Goal: Task Accomplishment & Management: Use online tool/utility

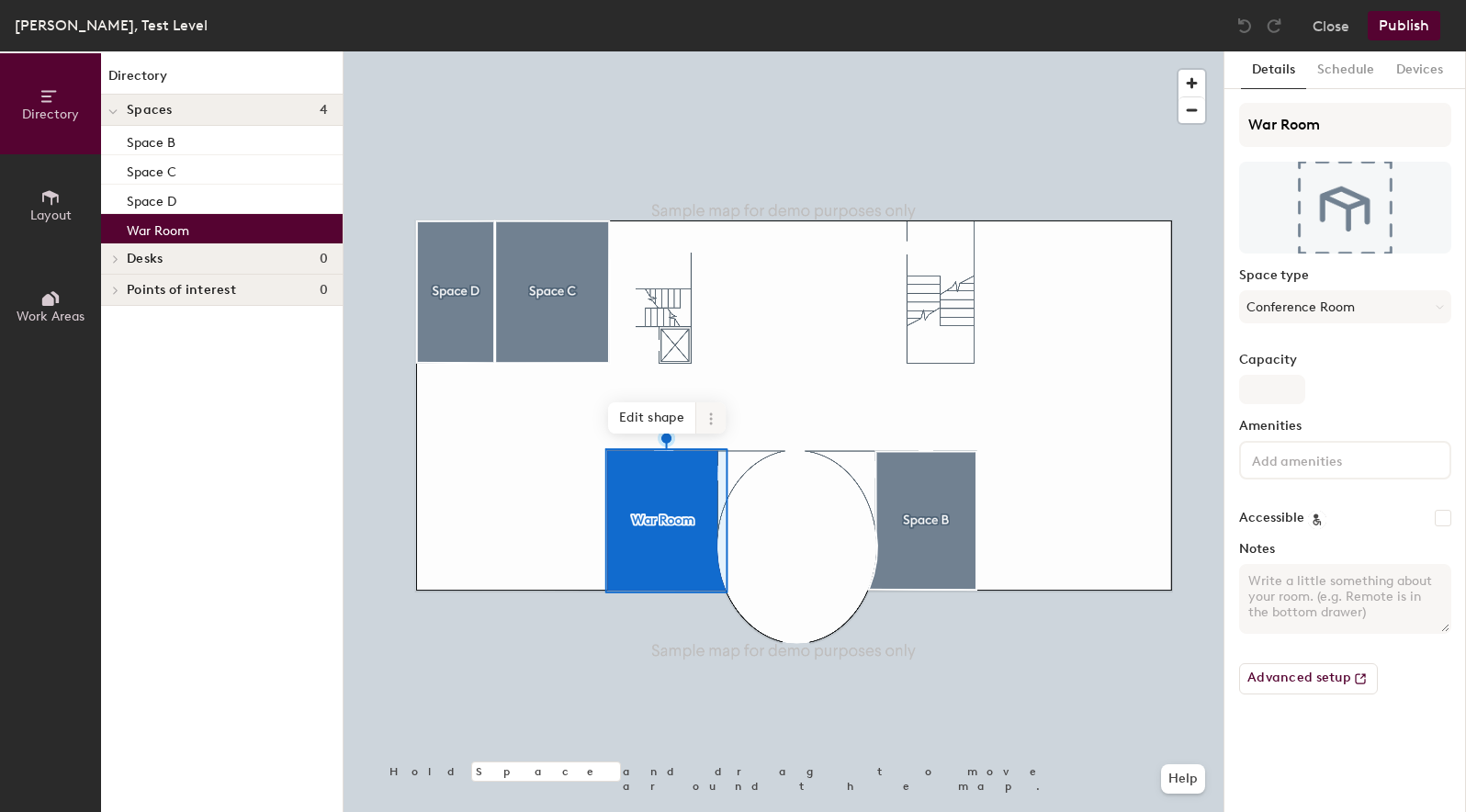
click at [711, 418] on icon at bounding box center [710, 418] width 3 height 3
click at [739, 525] on span "Delete" at bounding box center [778, 523] width 164 height 31
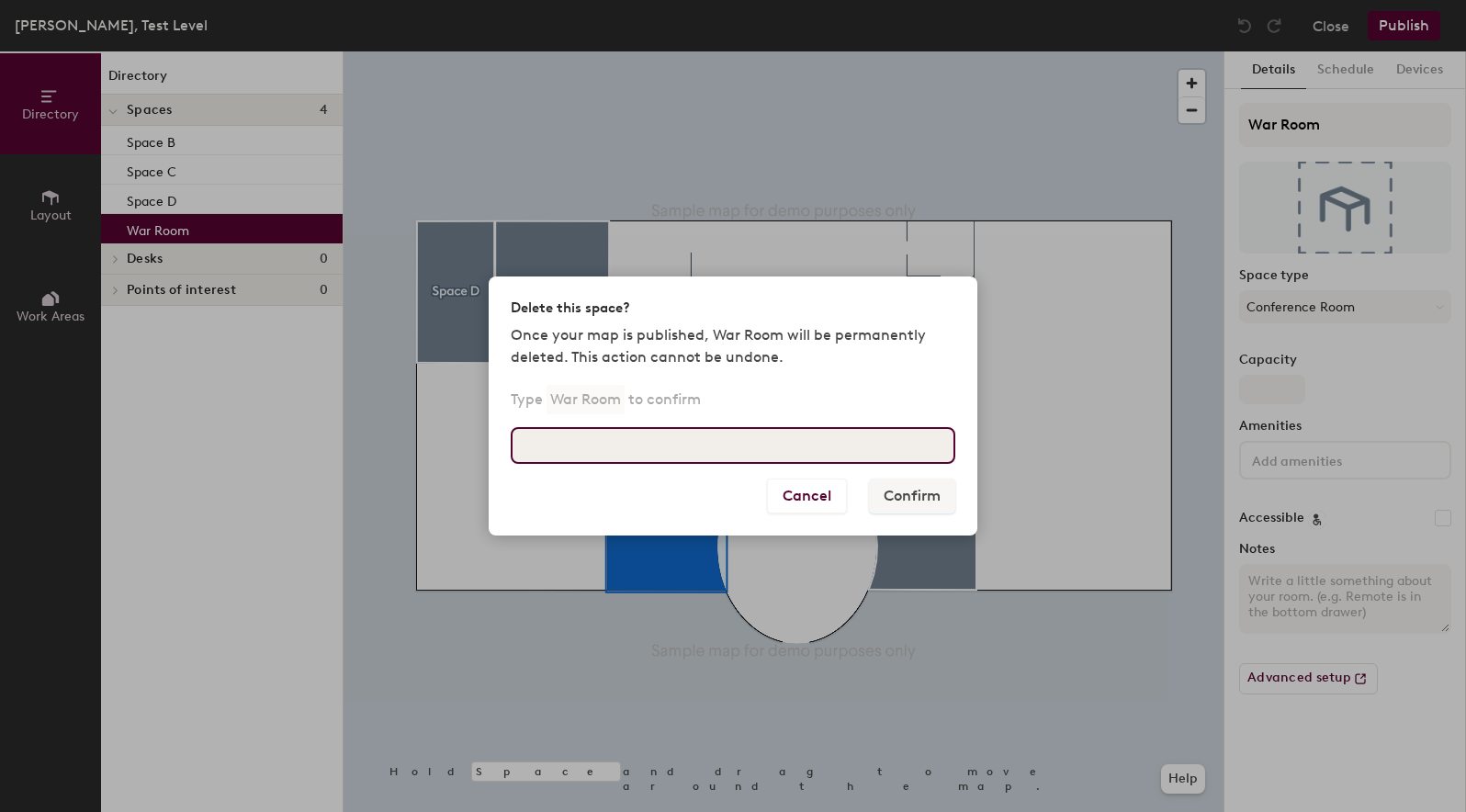
click at [700, 438] on input at bounding box center [733, 445] width 445 height 37
type input "War Room"
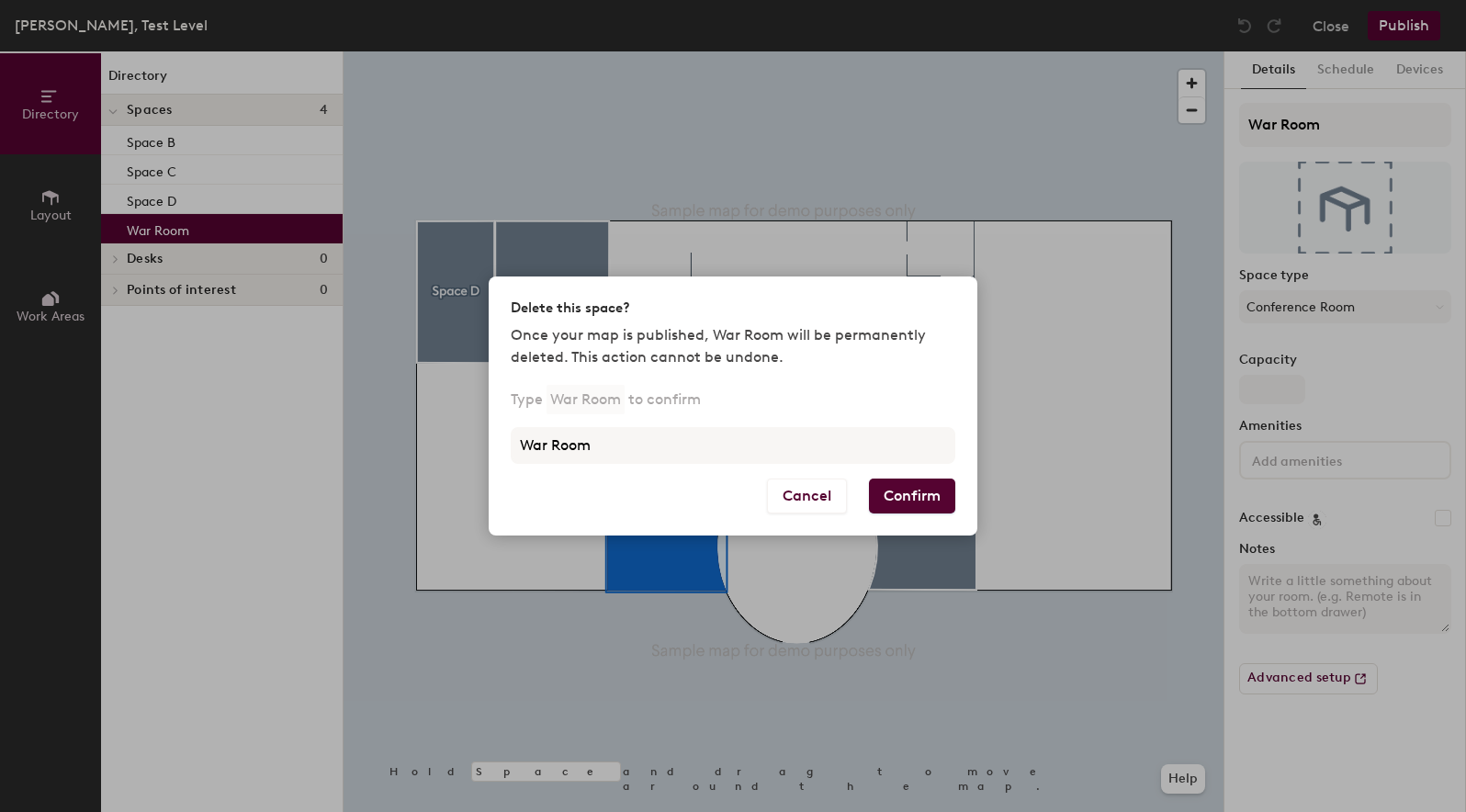
click at [926, 492] on button "Confirm" at bounding box center [913, 495] width 87 height 35
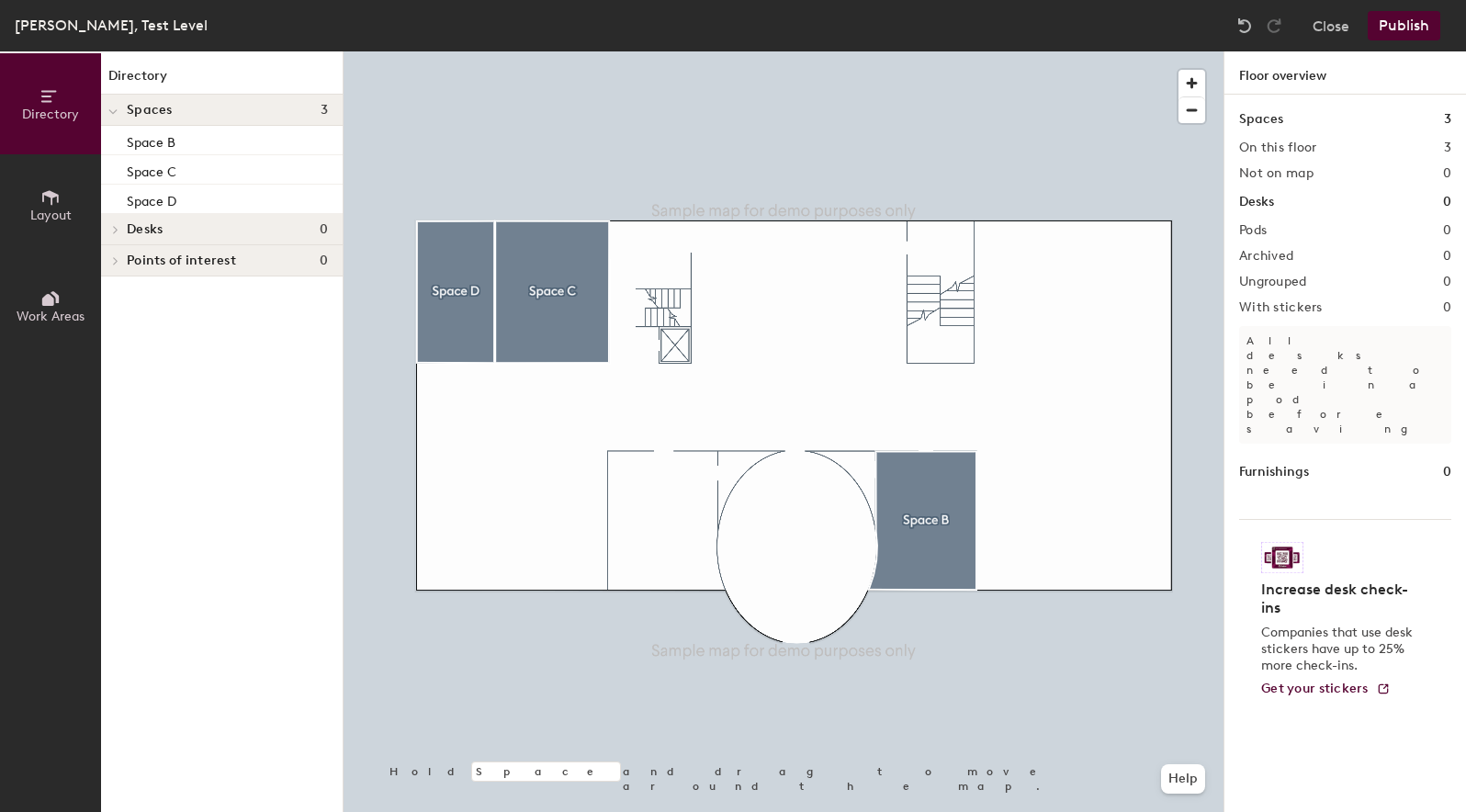
click at [192, 36] on div "[PERSON_NAME], Test Level" at bounding box center [111, 25] width 193 height 23
click at [190, 25] on div "[PERSON_NAME], Test Level" at bounding box center [111, 25] width 193 height 23
click at [167, 30] on div "[PERSON_NAME], Test Level" at bounding box center [111, 25] width 193 height 23
click at [224, 26] on div "[PERSON_NAME], Test Level Close Publish" at bounding box center [733, 25] width 1466 height 51
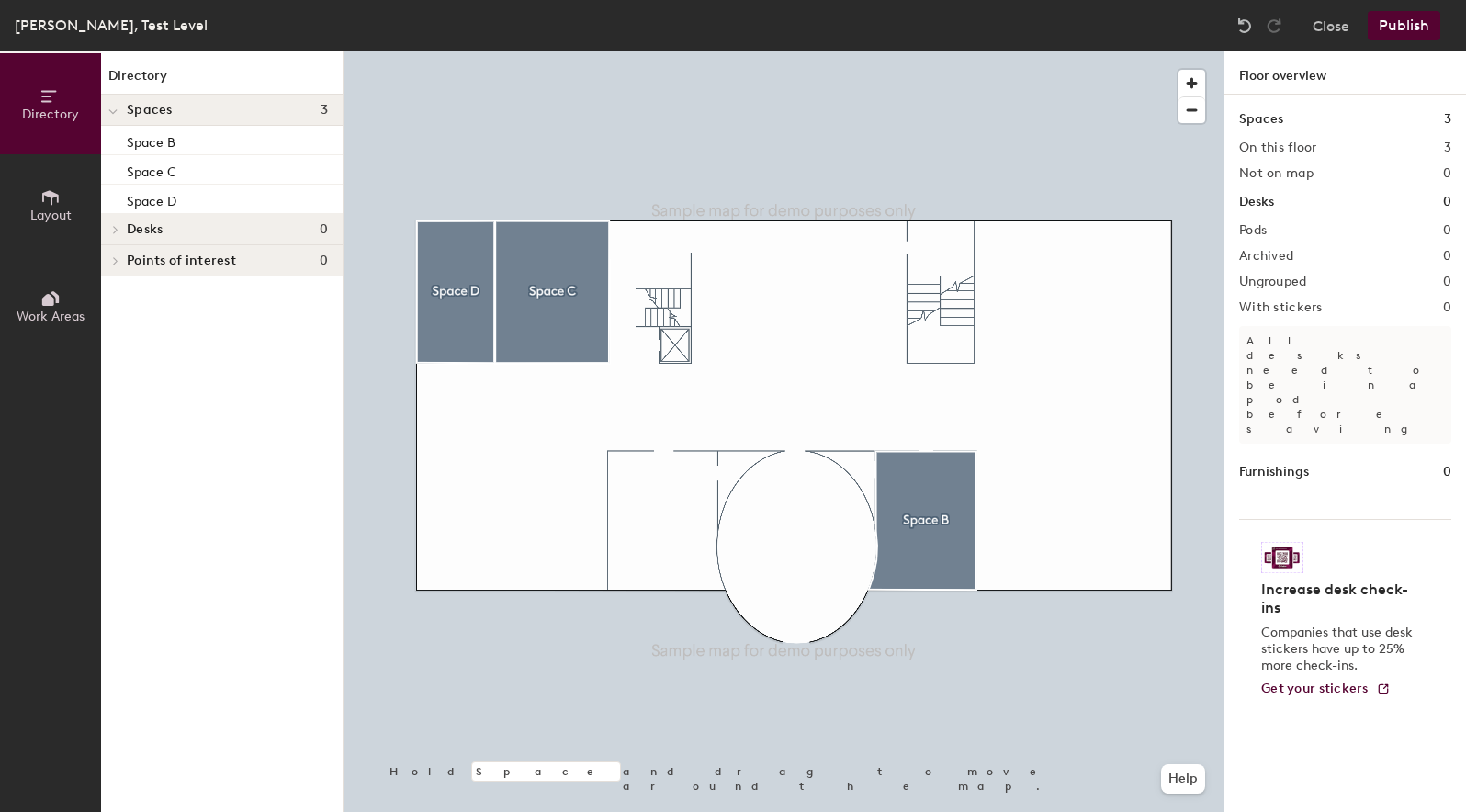
click at [206, 29] on div "[PERSON_NAME], Test Level" at bounding box center [111, 25] width 193 height 23
click at [56, 103] on icon at bounding box center [50, 96] width 20 height 20
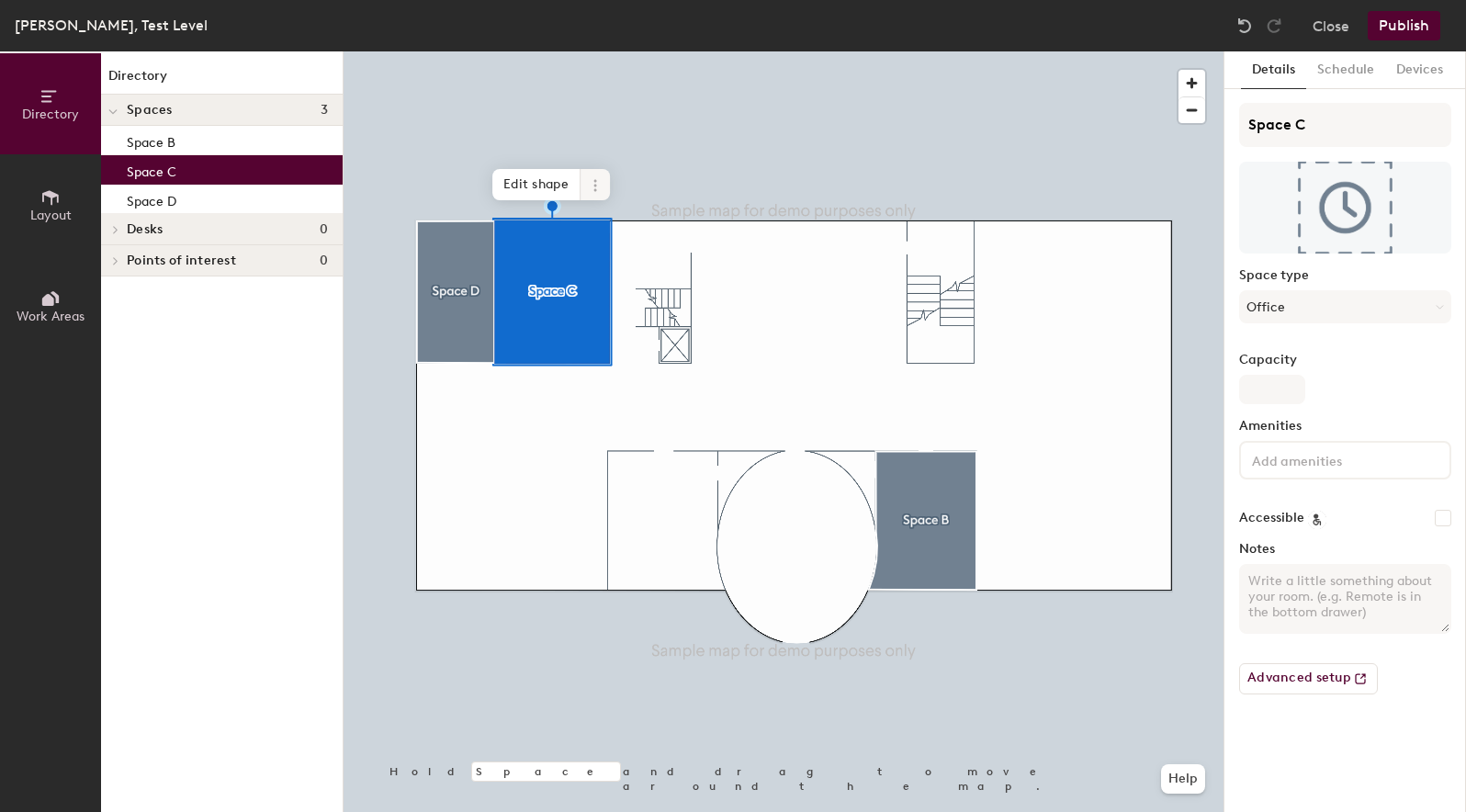
click at [601, 181] on icon at bounding box center [595, 185] width 14 height 14
click at [658, 293] on span "Delete" at bounding box center [661, 290] width 164 height 31
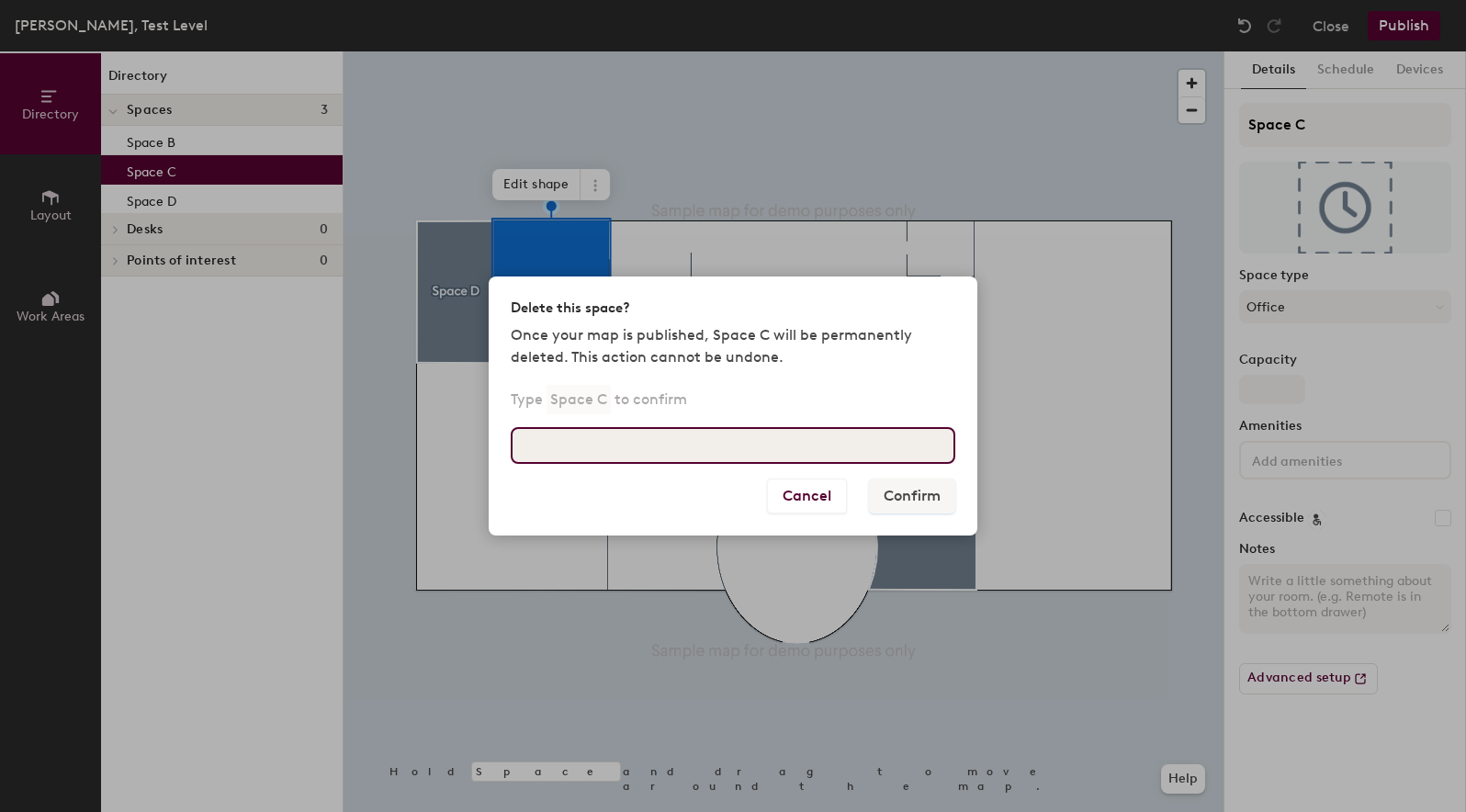
click at [684, 438] on input at bounding box center [733, 445] width 445 height 37
type input "Space C"
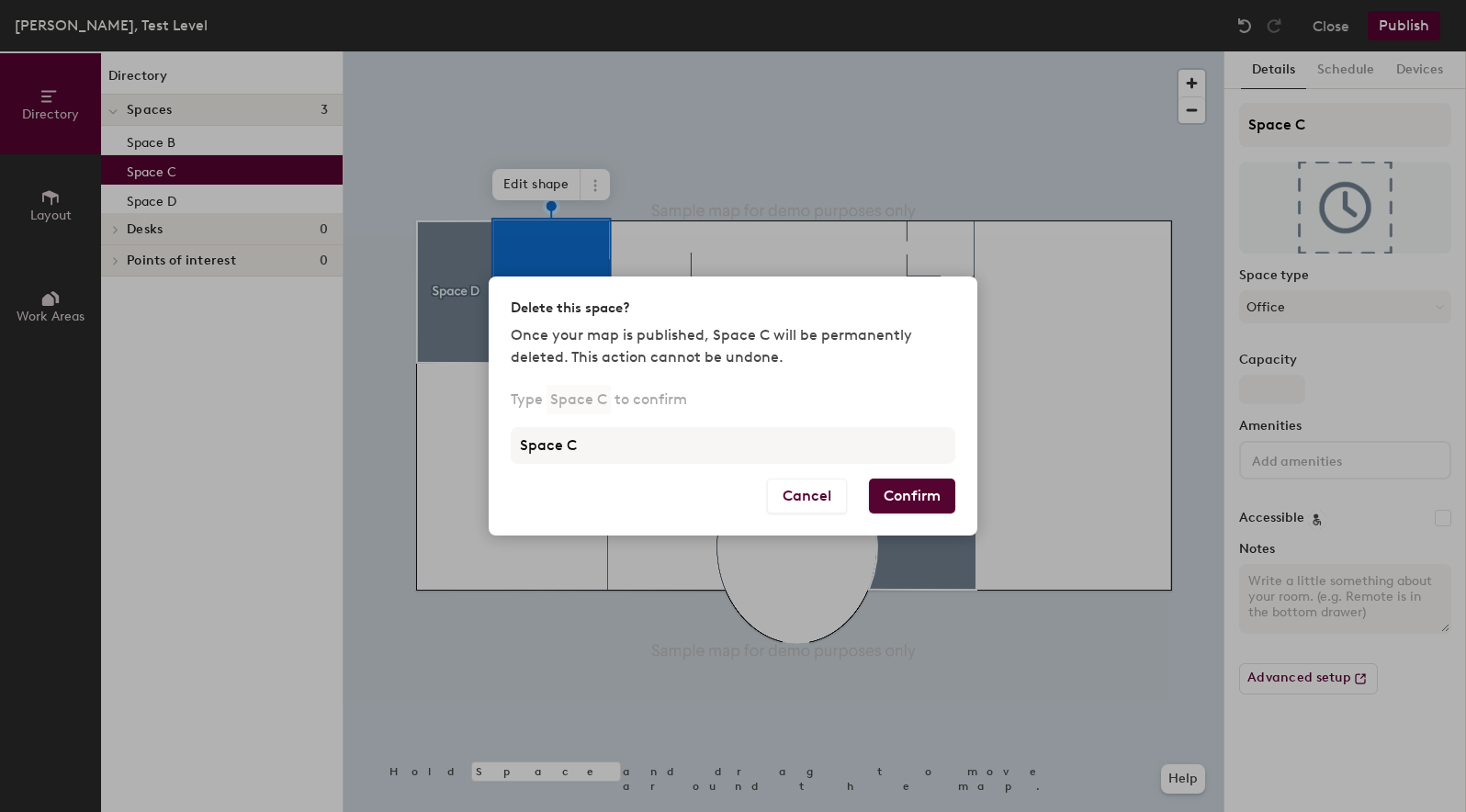
click at [948, 481] on button "Confirm" at bounding box center [913, 495] width 87 height 35
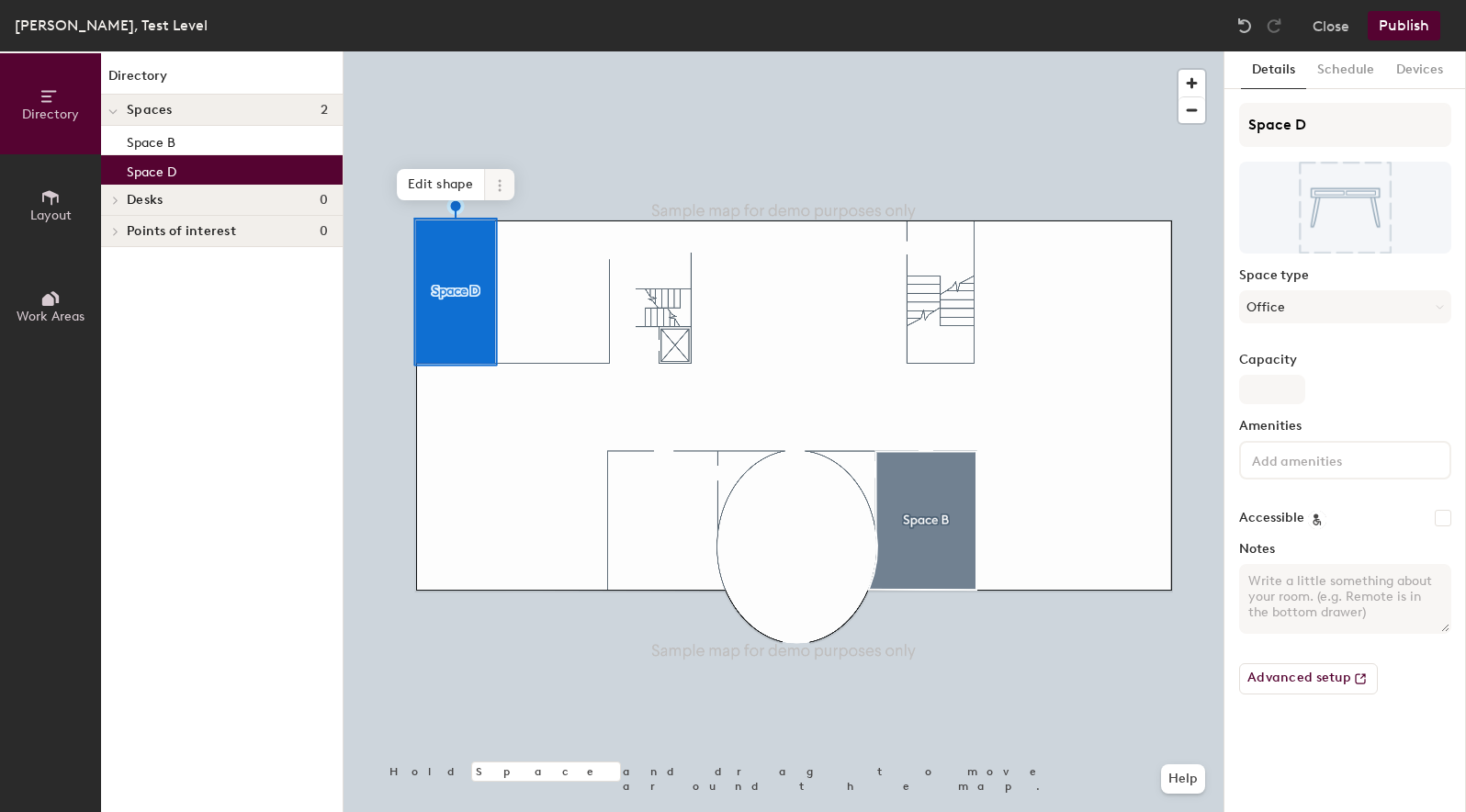
click at [496, 193] on span at bounding box center [500, 185] width 30 height 31
click at [545, 300] on span "Delete" at bounding box center [566, 290] width 164 height 31
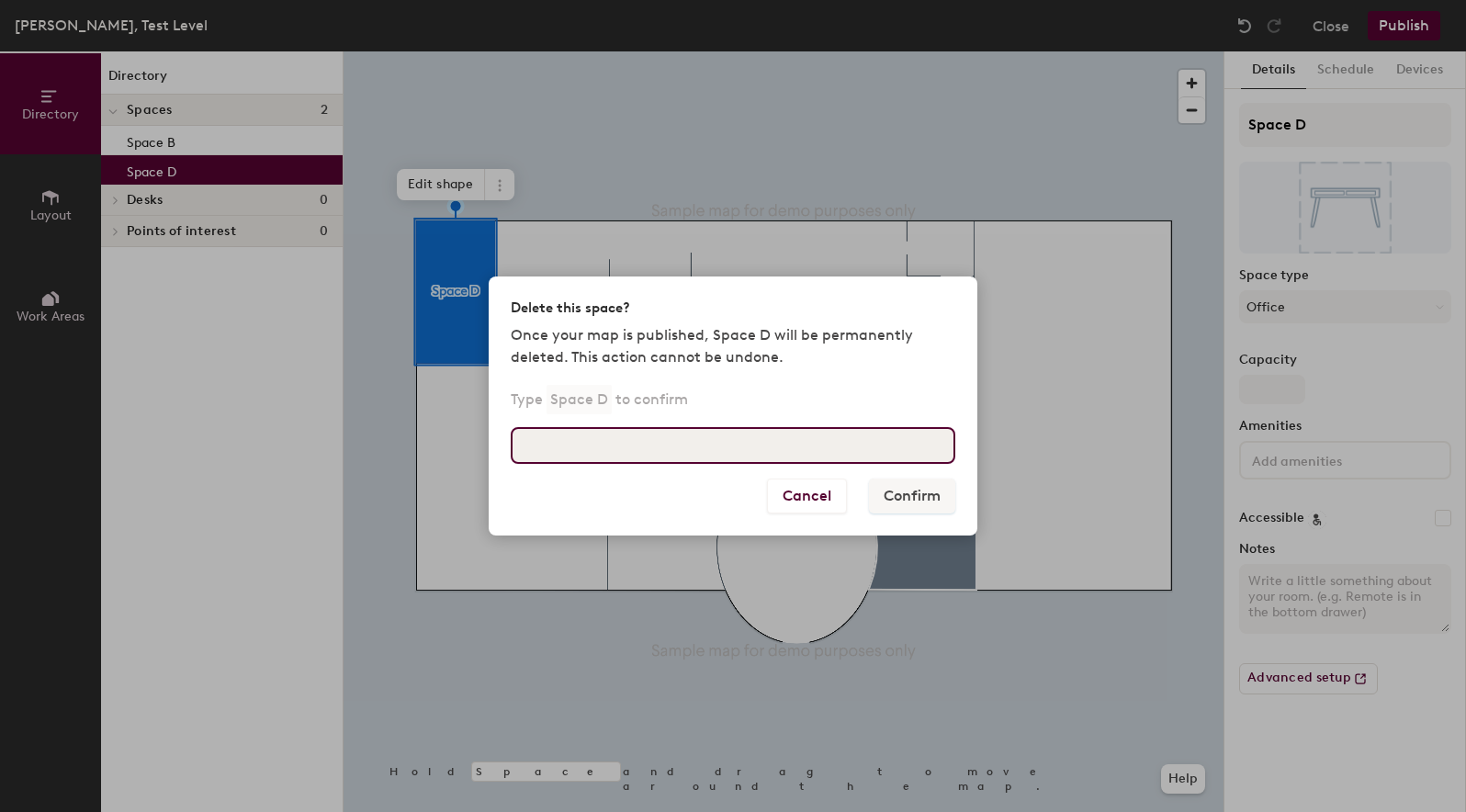
click at [833, 430] on input at bounding box center [733, 445] width 445 height 37
type input "Space D"
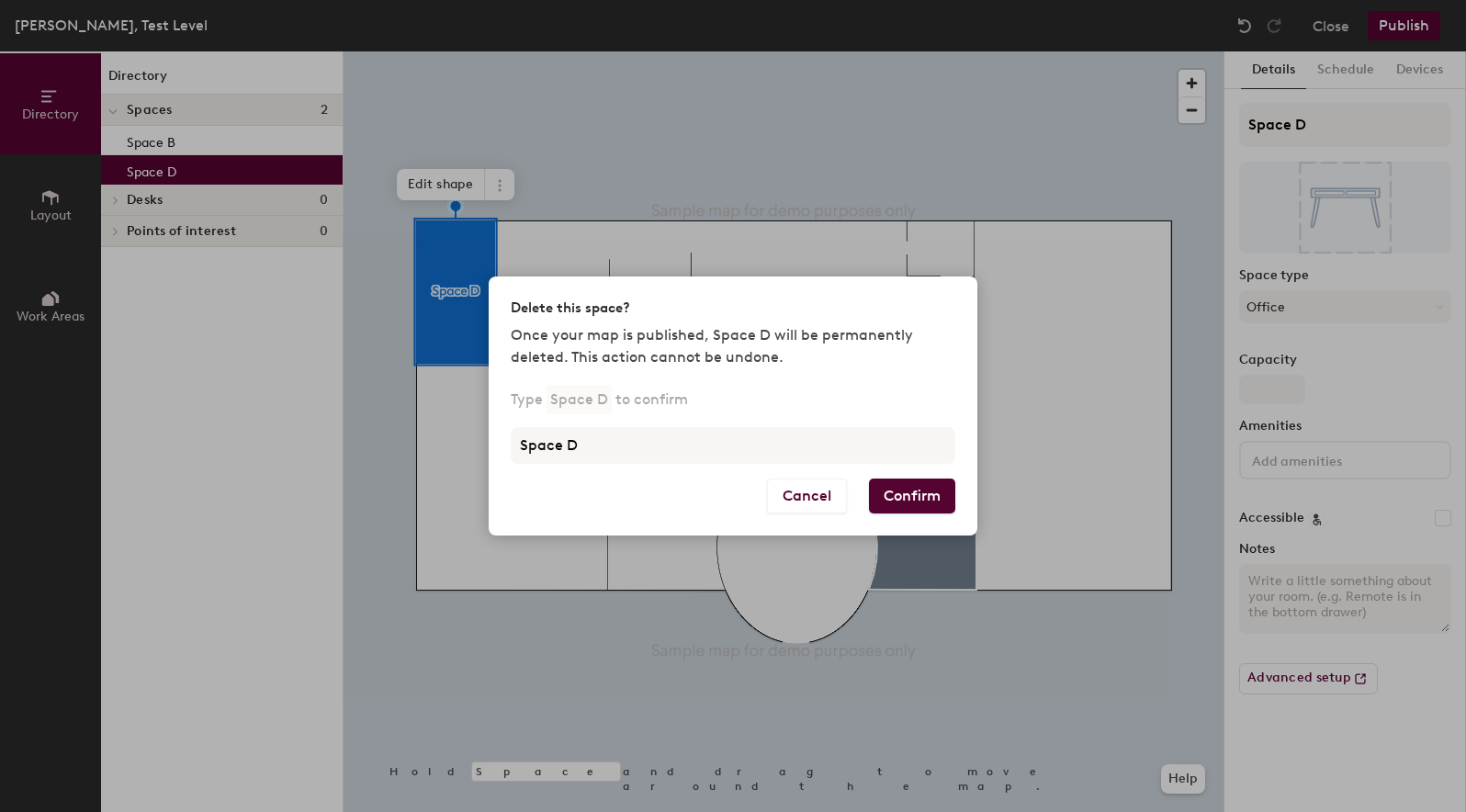
click at [936, 485] on button "Confirm" at bounding box center [913, 495] width 87 height 35
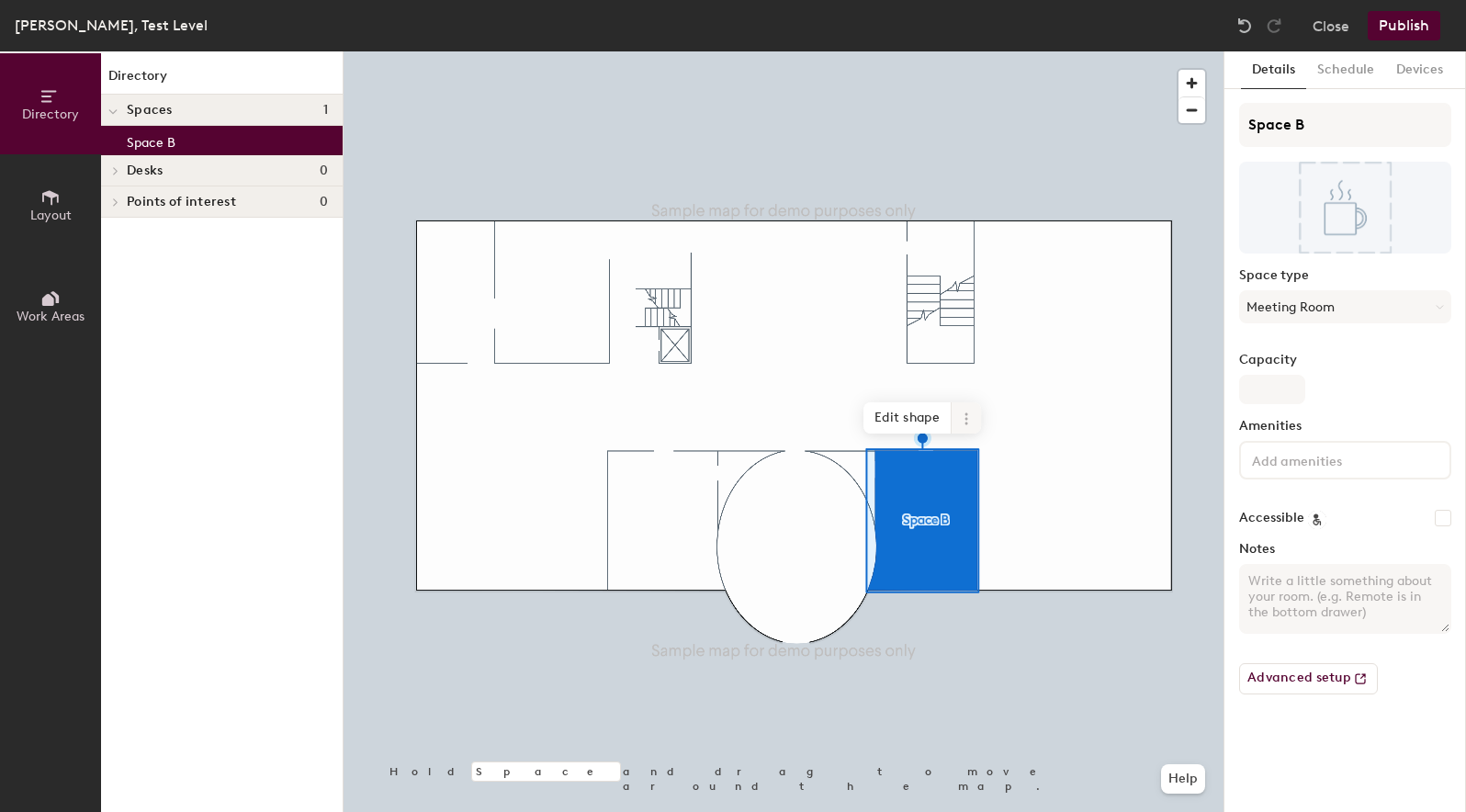
click at [959, 415] on icon at bounding box center [965, 419] width 14 height 14
click at [976, 460] on span "Remove from map" at bounding box center [1033, 461] width 164 height 31
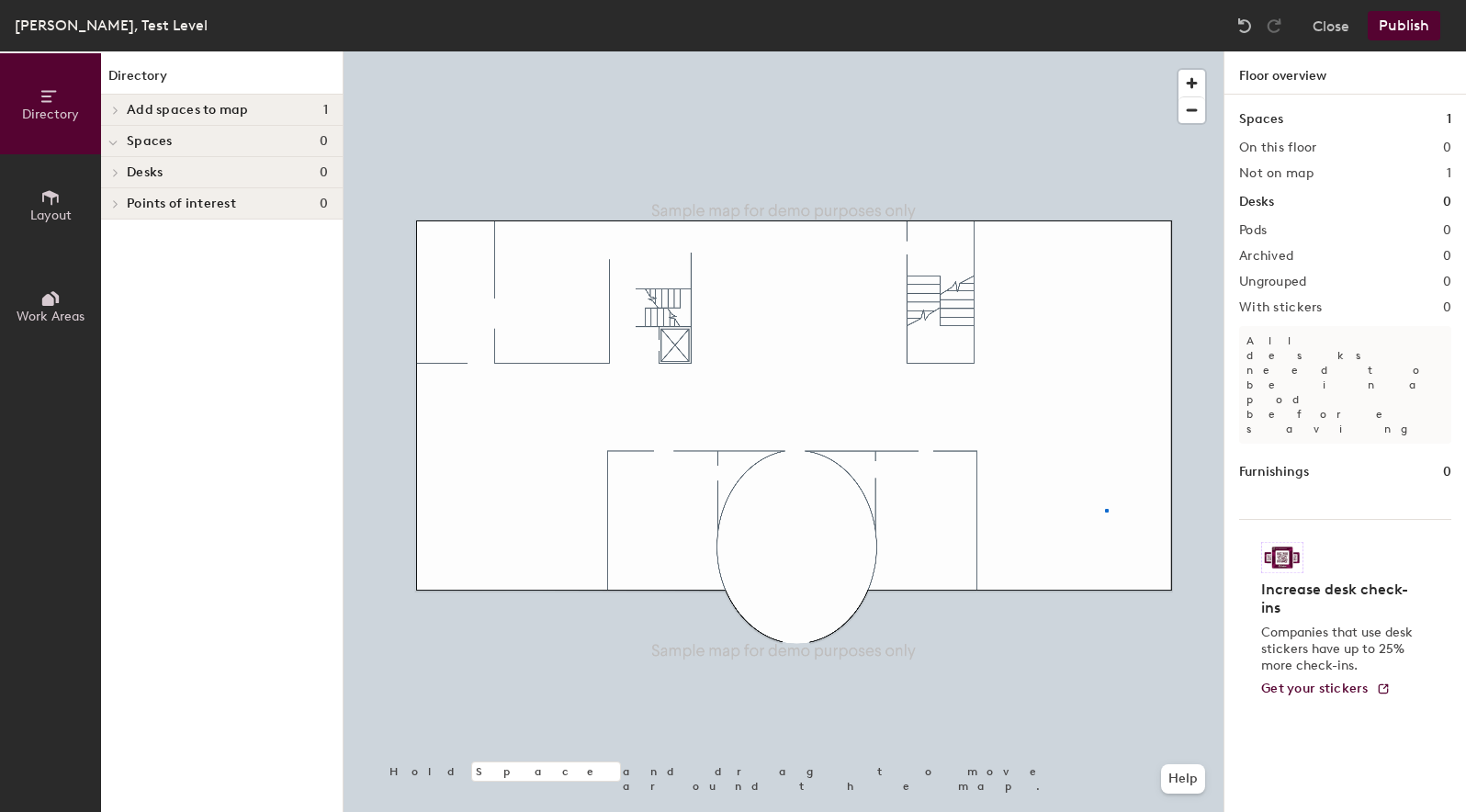
click at [1105, 51] on div at bounding box center [784, 51] width 880 height 0
click at [1407, 118] on div "Spaces 1" at bounding box center [1346, 119] width 212 height 20
click at [1274, 120] on h1 "Spaces" at bounding box center [1262, 119] width 44 height 20
click at [1284, 177] on h2 "Not on map" at bounding box center [1276, 173] width 74 height 14
click at [1317, 38] on button "Close" at bounding box center [1331, 25] width 37 height 30
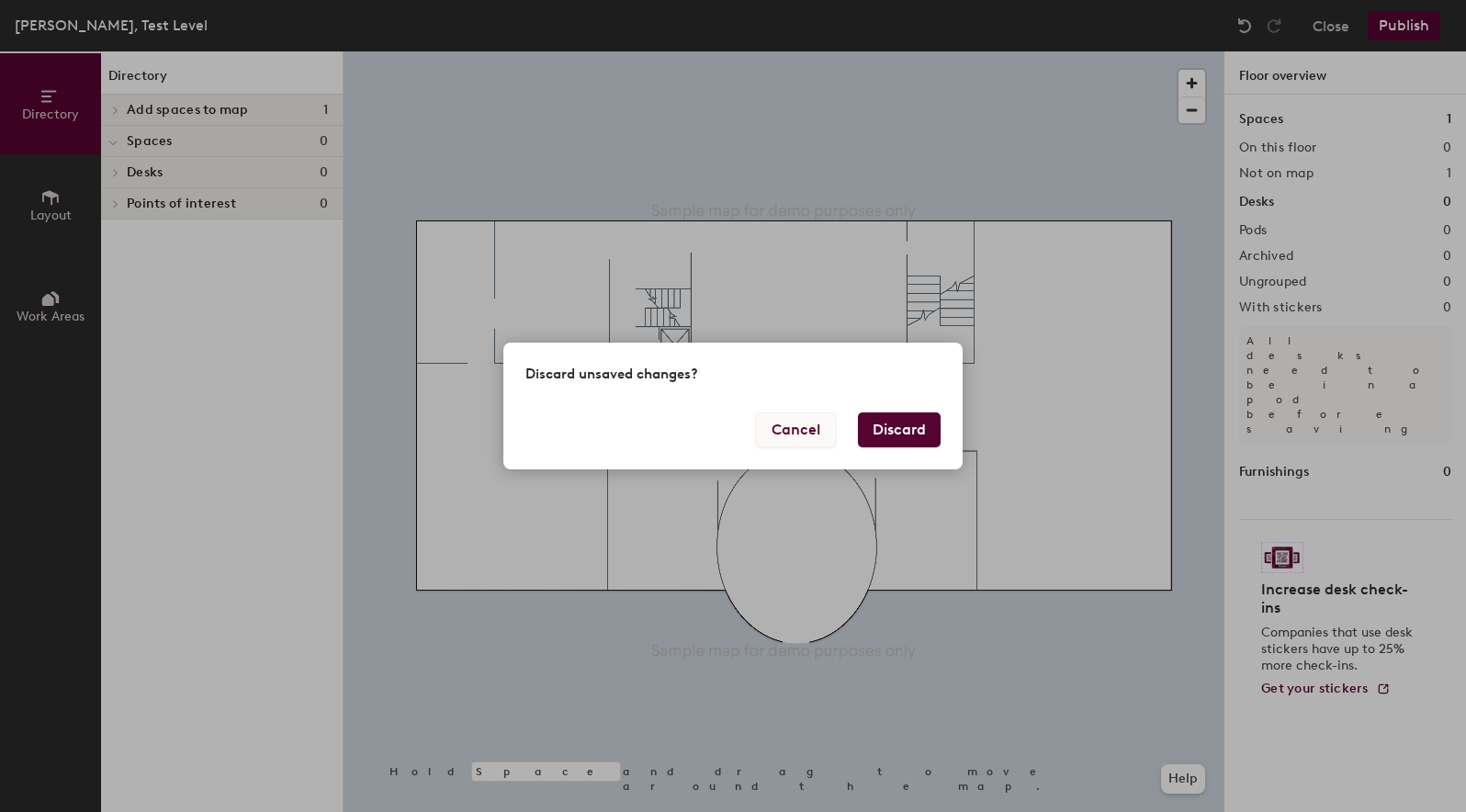
click at [779, 434] on button "Cancel" at bounding box center [796, 430] width 80 height 35
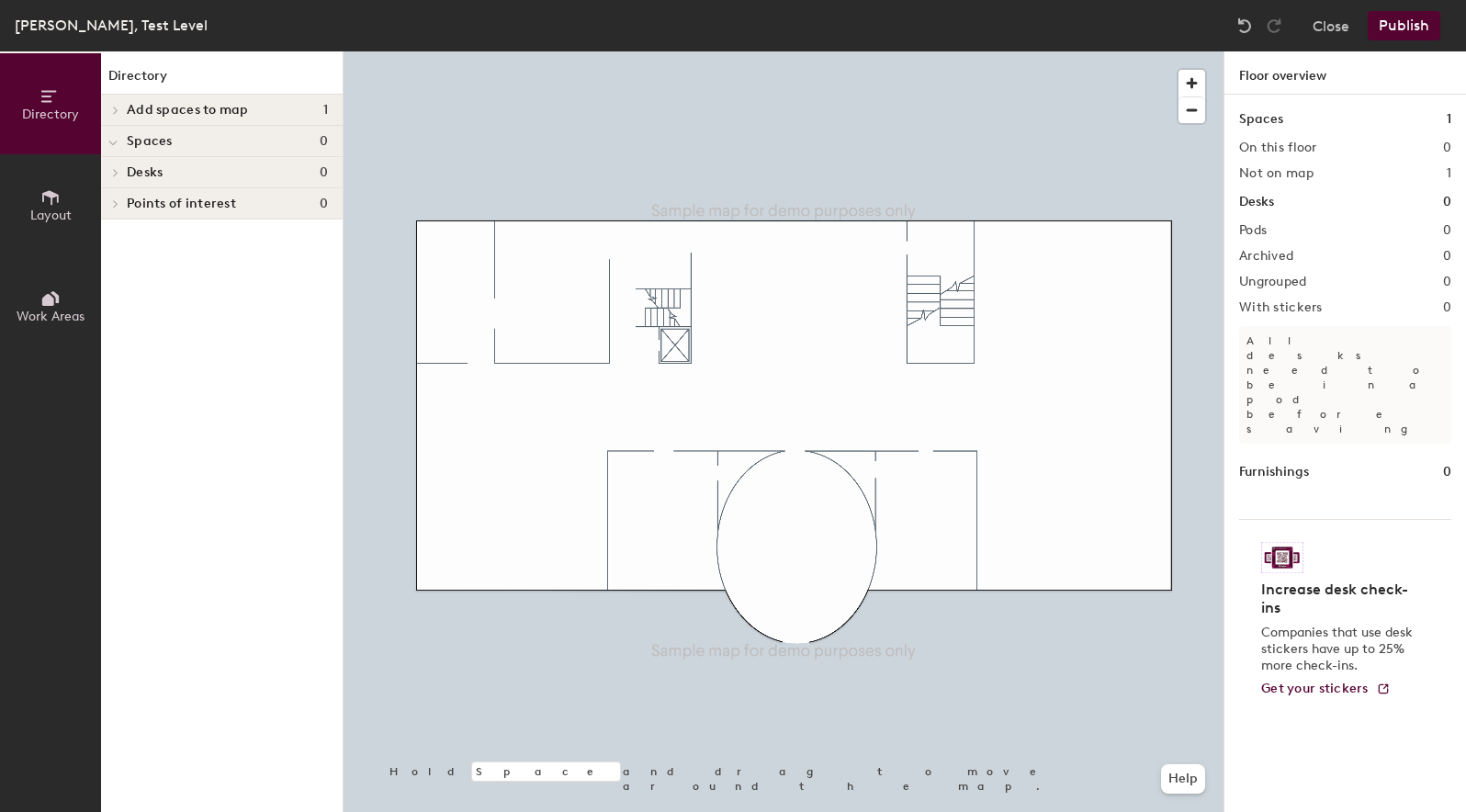
click at [1410, 15] on button "Publish" at bounding box center [1403, 25] width 72 height 30
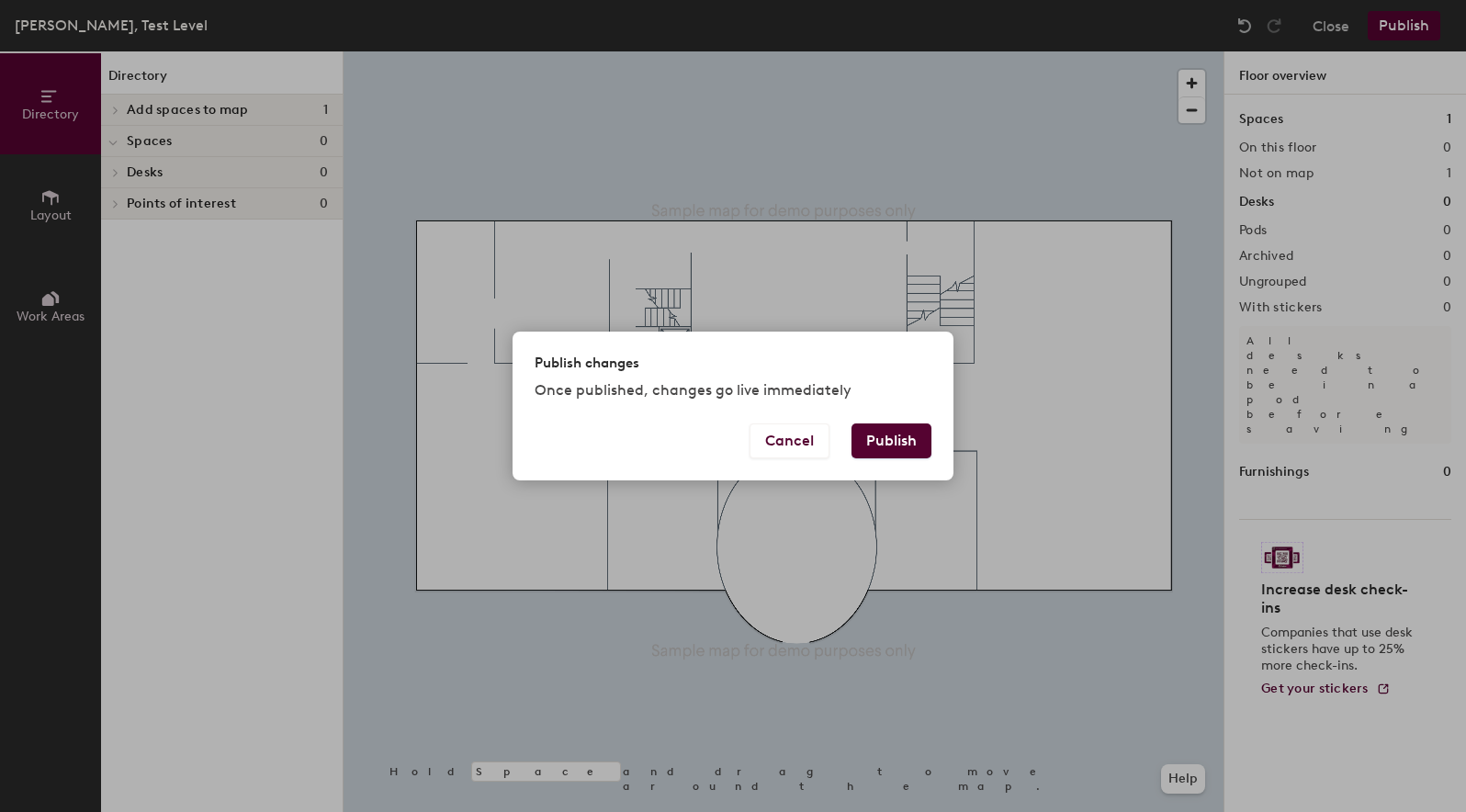
click at [904, 443] on button "Publish" at bounding box center [891, 441] width 80 height 35
